Goal: Task Accomplishment & Management: Manage account settings

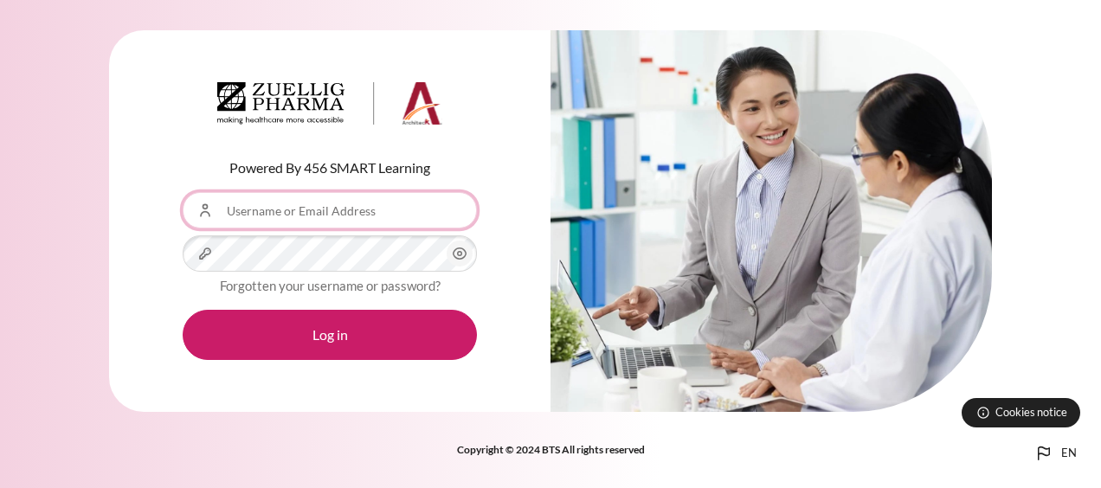
click at [340, 215] on input "Username or Email Address" at bounding box center [330, 210] width 294 height 36
type input "[EMAIL_ADDRESS][DOMAIN_NAME]"
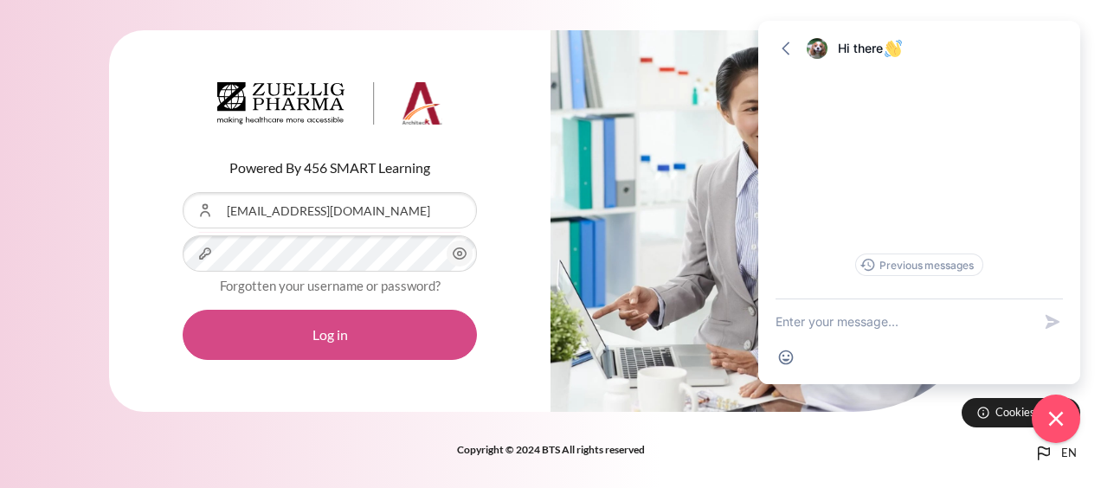
click at [338, 331] on button "Log in" at bounding box center [330, 335] width 294 height 50
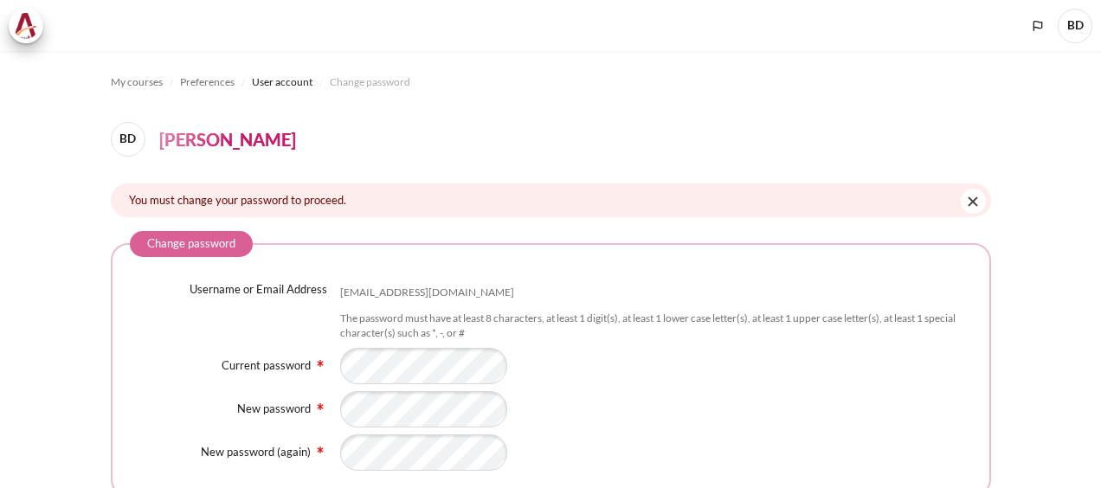
scroll to position [171, 0]
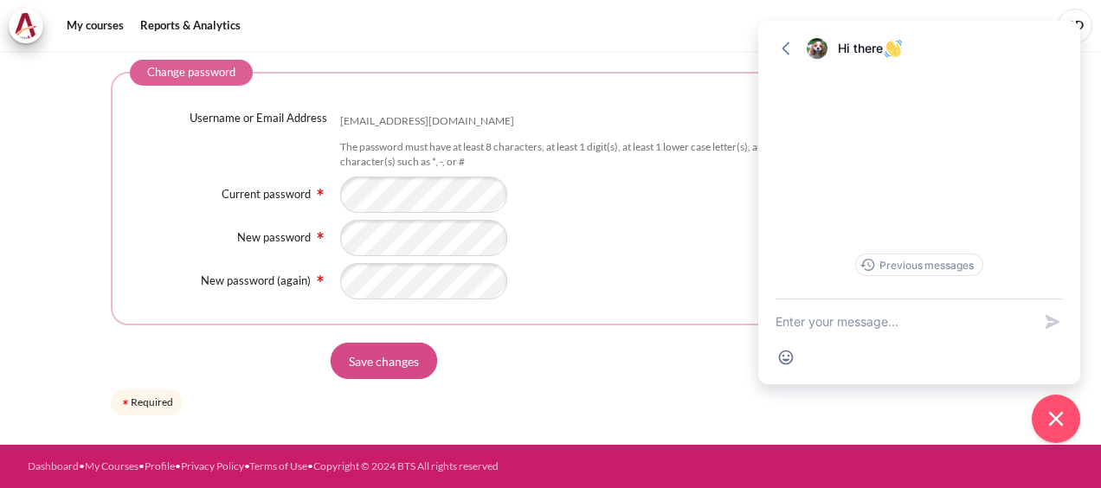
click at [379, 374] on input "Save changes" at bounding box center [384, 361] width 106 height 36
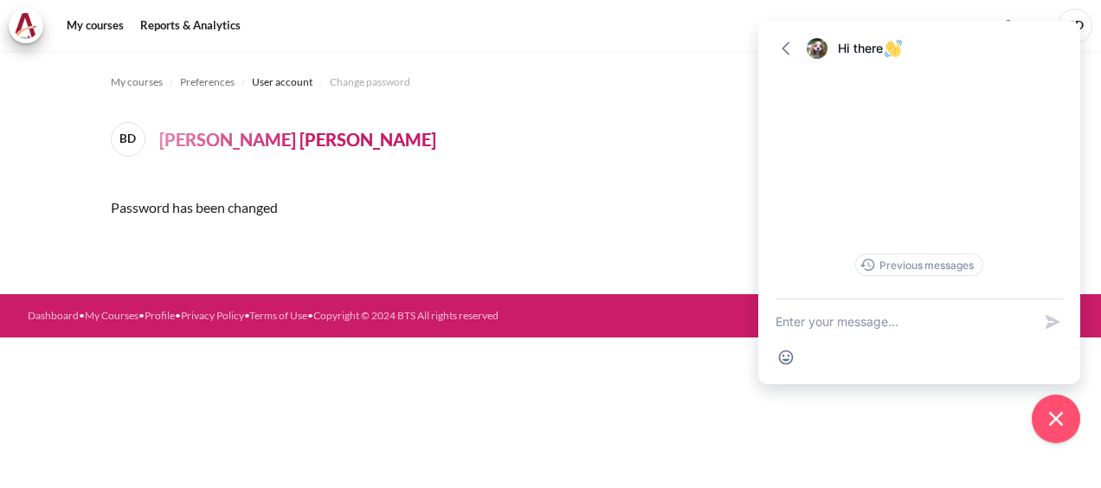
click at [629, 235] on form "Continue" at bounding box center [551, 250] width 880 height 36
click at [793, 45] on icon "button" at bounding box center [785, 48] width 17 height 17
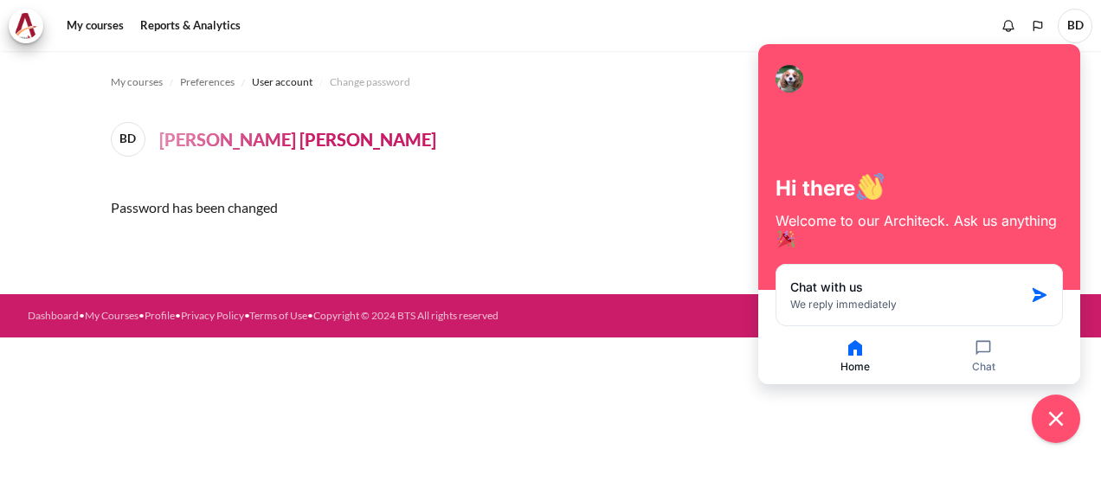
click at [651, 229] on div "Password has been changed" at bounding box center [551, 208] width 880 height 48
click at [519, 135] on header "BD Binh Doan Thanh Tam" at bounding box center [551, 139] width 880 height 35
click at [222, 140] on h4 "[PERSON_NAME] [PERSON_NAME]" at bounding box center [297, 139] width 277 height 26
click at [708, 164] on div "My courses Preferences User account Change password BD Binh Doan Thanh Tam Pass…" at bounding box center [551, 172] width 880 height 243
click at [1057, 435] on button "Close chat widget" at bounding box center [1056, 419] width 54 height 54
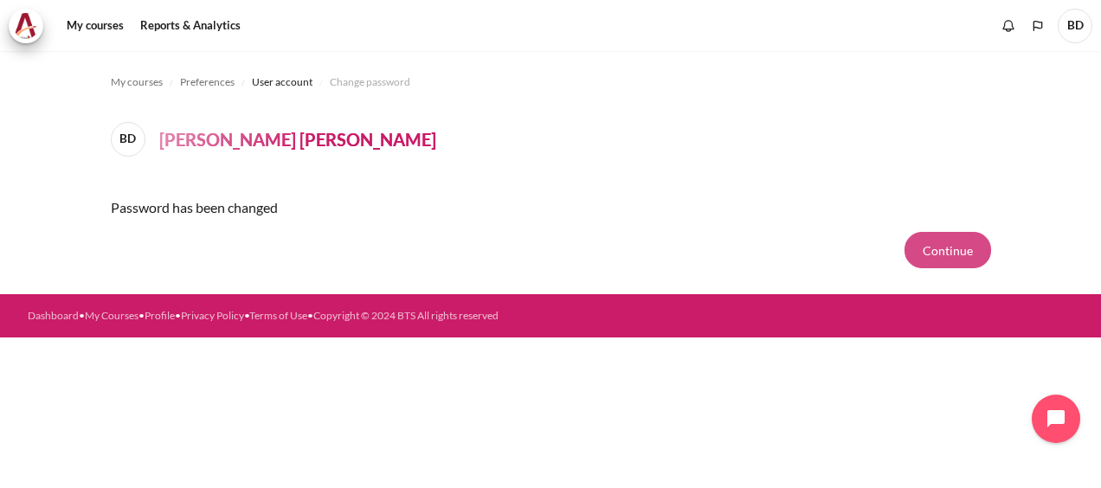
click at [951, 258] on button "Continue" at bounding box center [948, 250] width 87 height 36
